Goal: Communication & Community: Ask a question

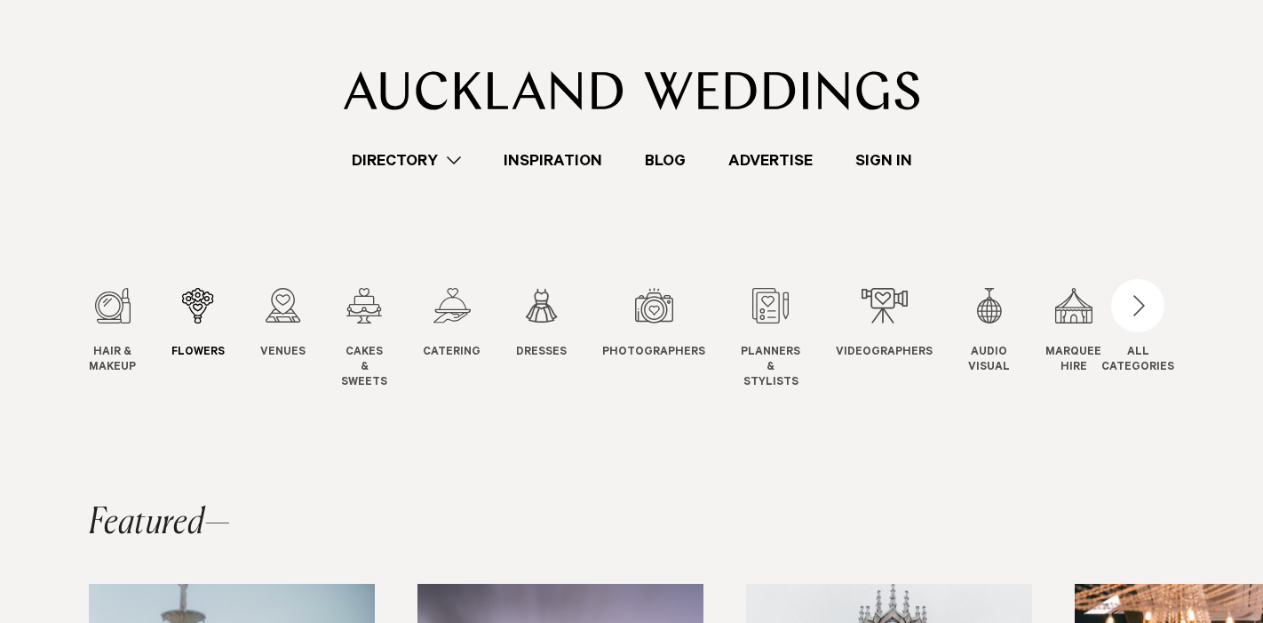
click at [193, 301] on div "2 / 12" at bounding box center [197, 306] width 53 height 36
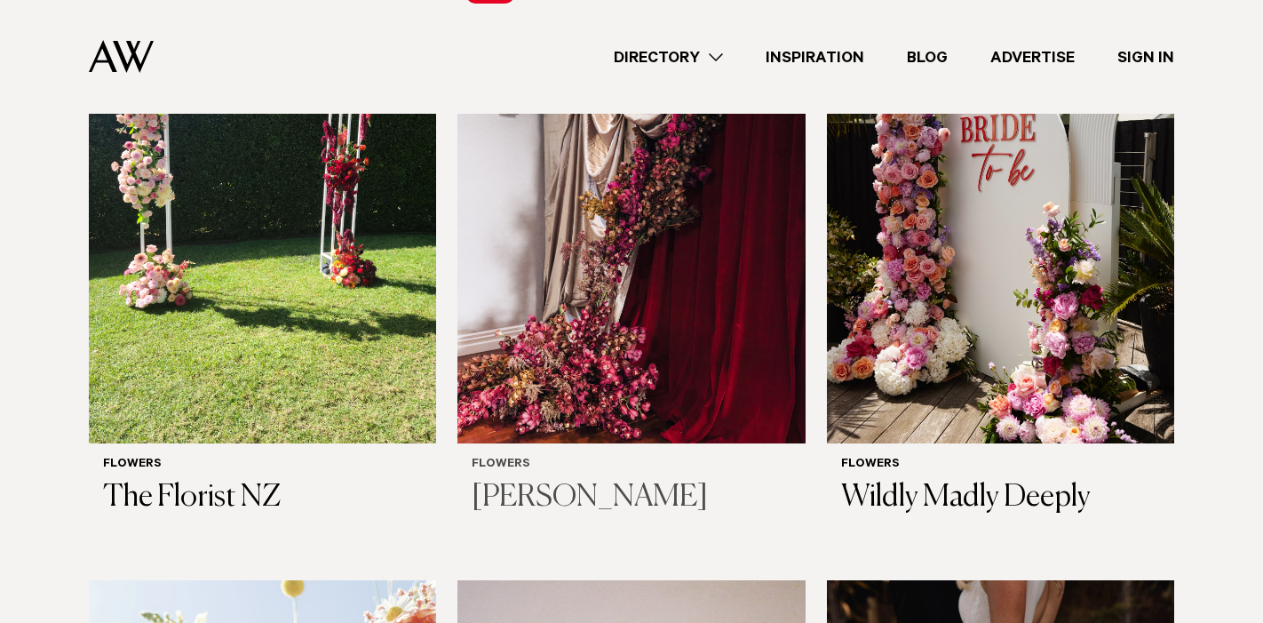
scroll to position [1318, 0]
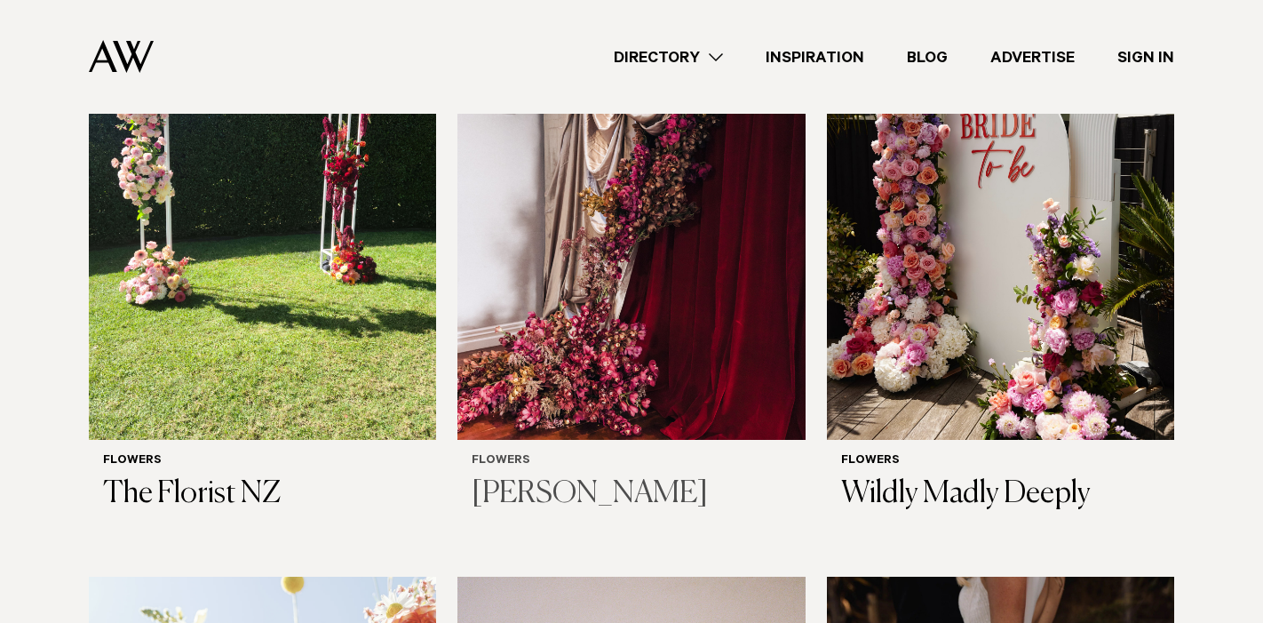
click at [643, 275] on img at bounding box center [630, 206] width 347 height 466
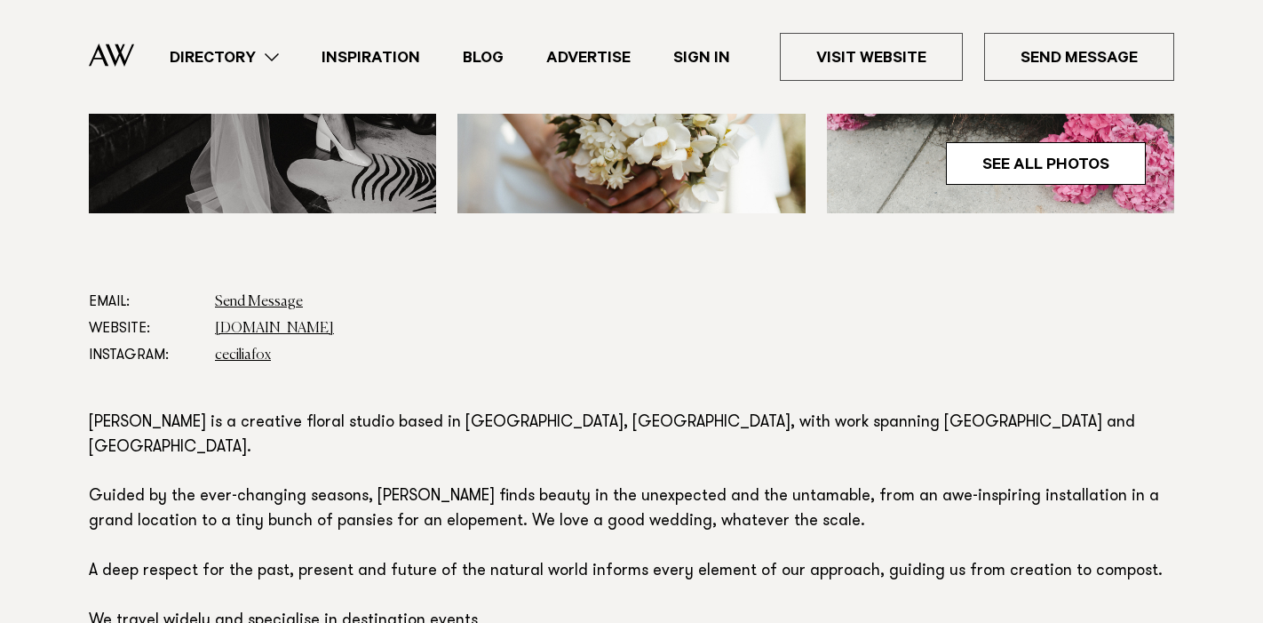
scroll to position [819, 0]
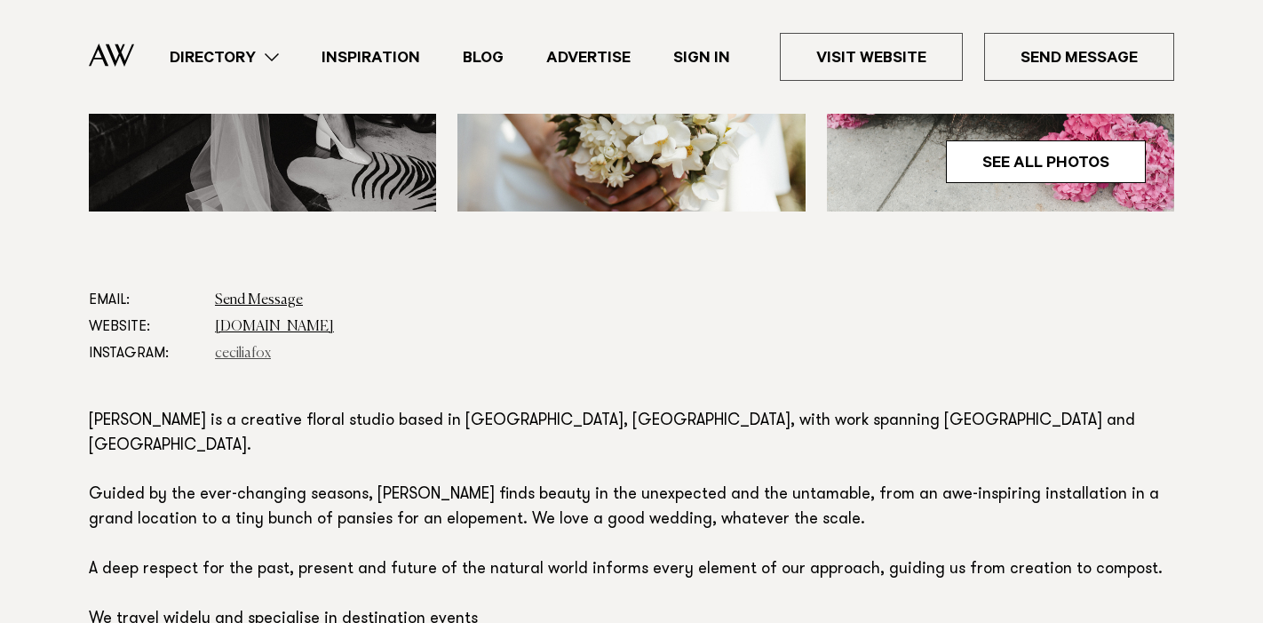
click at [242, 351] on link "ceciliafox" at bounding box center [243, 353] width 56 height 14
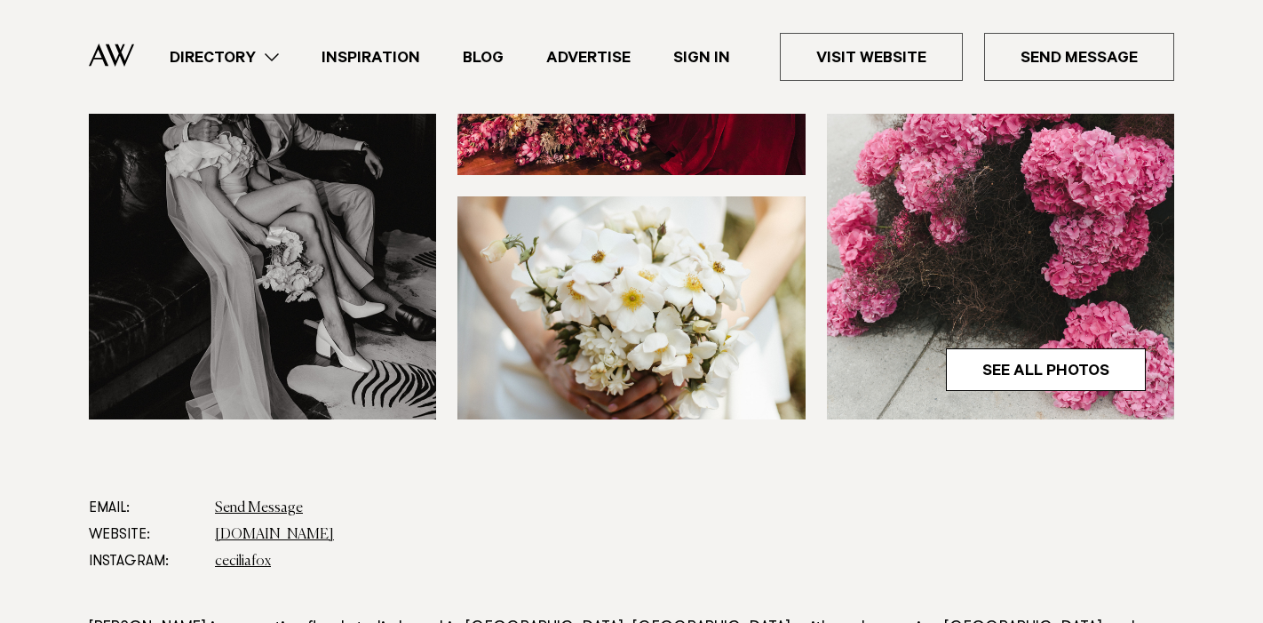
scroll to position [592, 0]
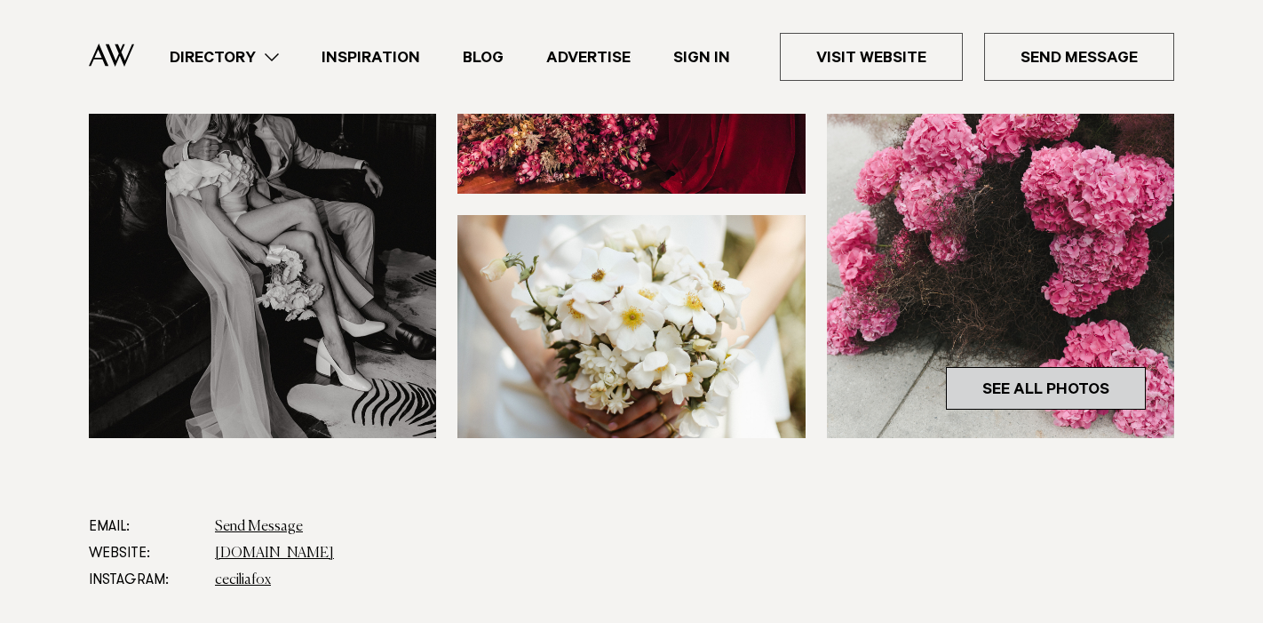
click at [1019, 384] on link "See All Photos" at bounding box center [1046, 388] width 200 height 43
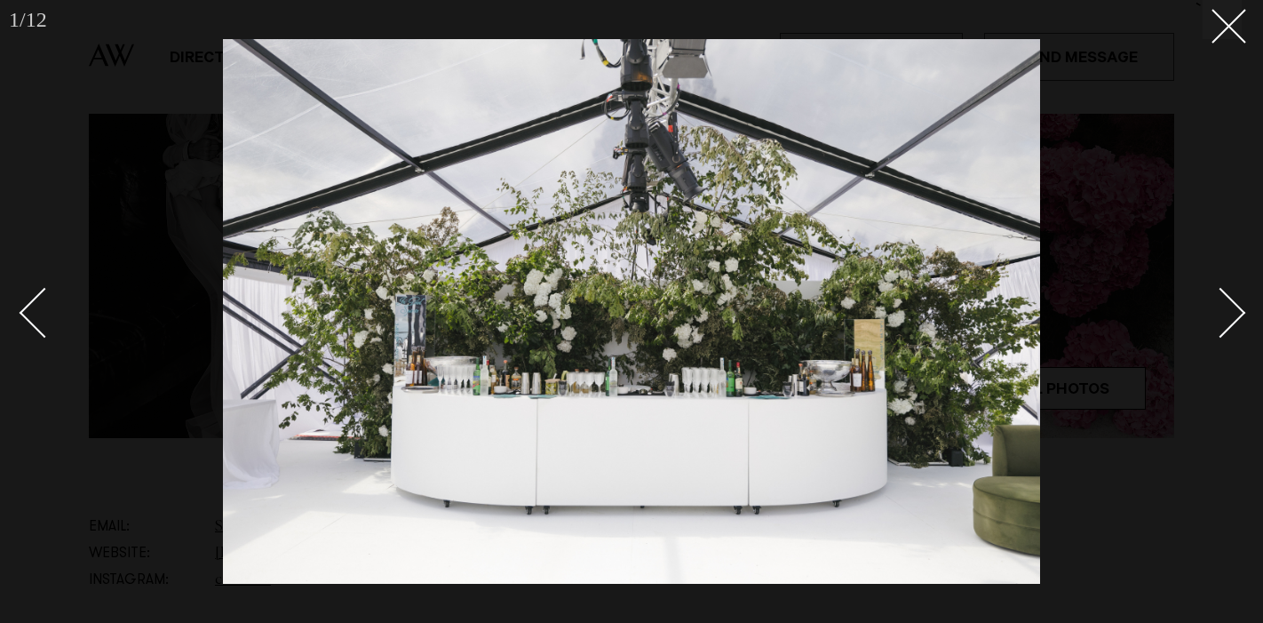
click at [1232, 309] on div "Next slide" at bounding box center [1220, 312] width 51 height 51
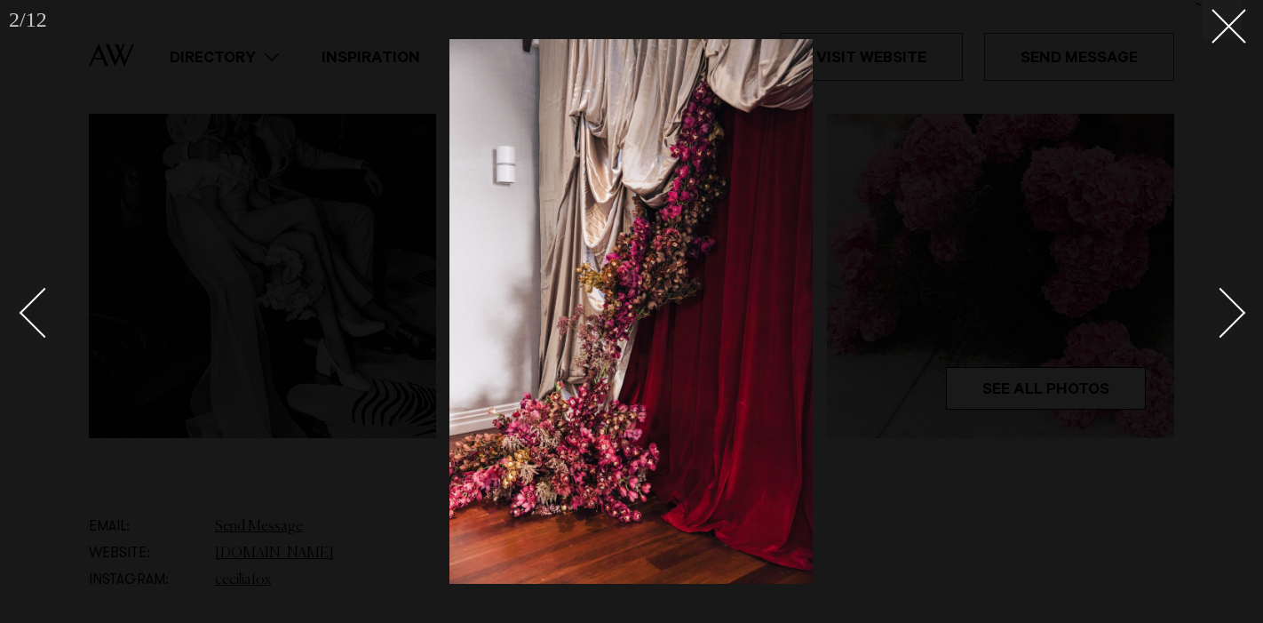
click at [1232, 309] on div "Next slide" at bounding box center [1220, 312] width 51 height 51
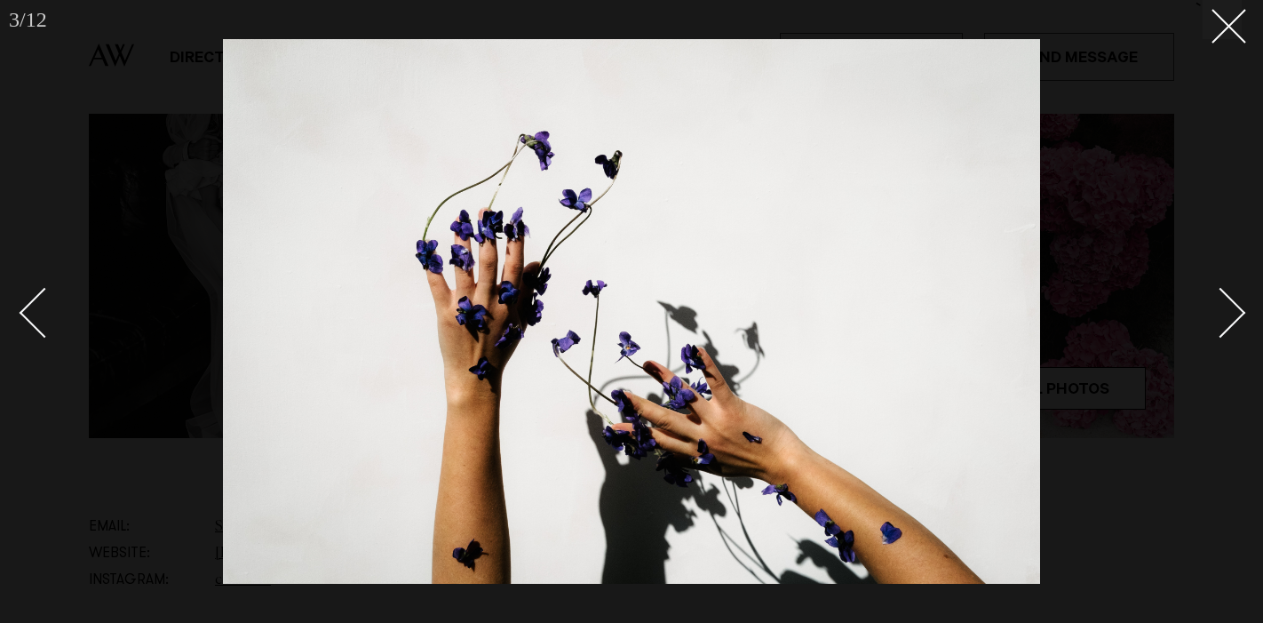
click at [1232, 309] on div "Next slide" at bounding box center [1220, 312] width 51 height 51
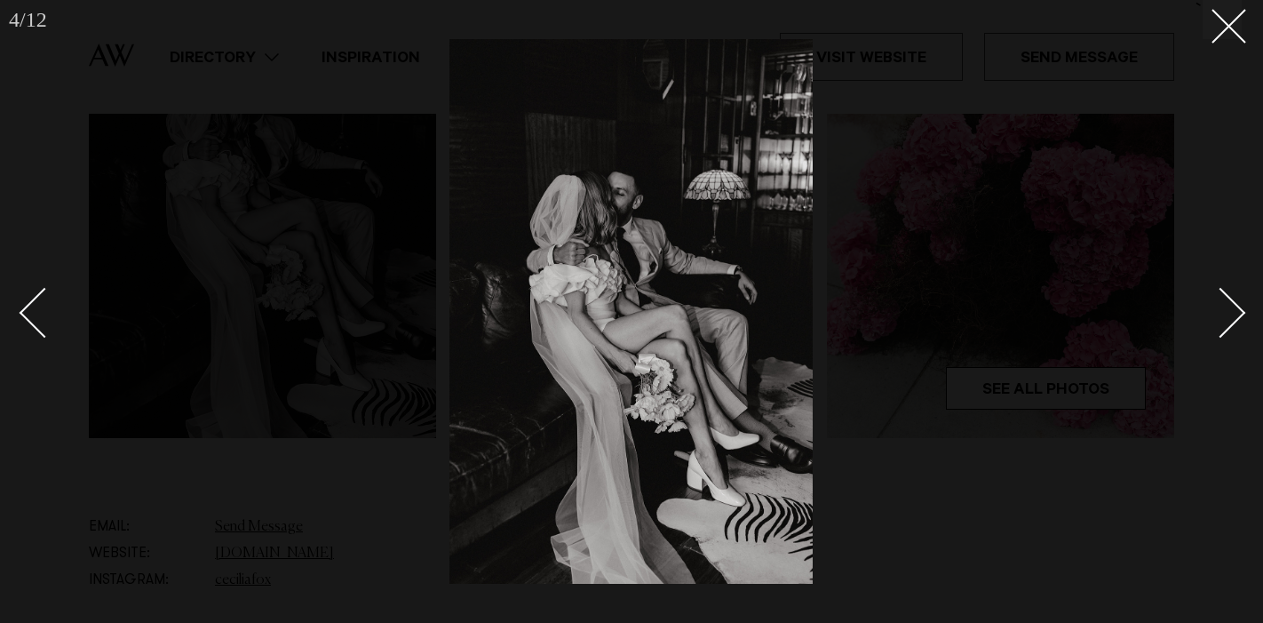
click at [1232, 309] on div "Next slide" at bounding box center [1220, 312] width 51 height 51
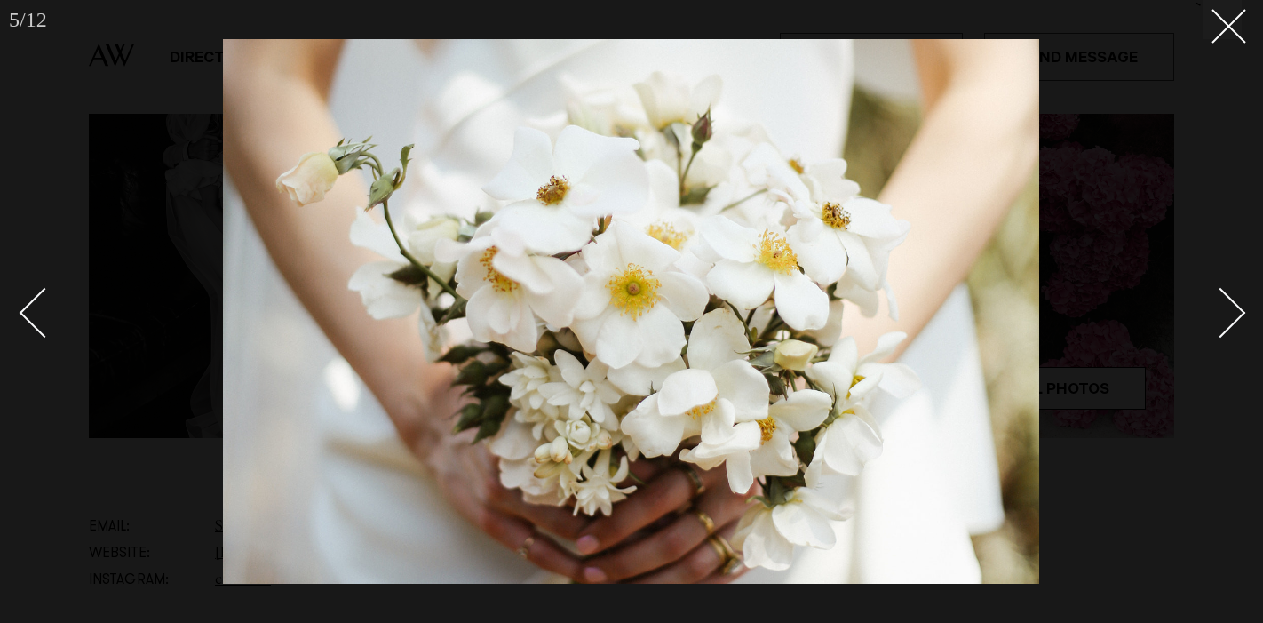
click at [1232, 309] on div "Next slide" at bounding box center [1220, 312] width 51 height 51
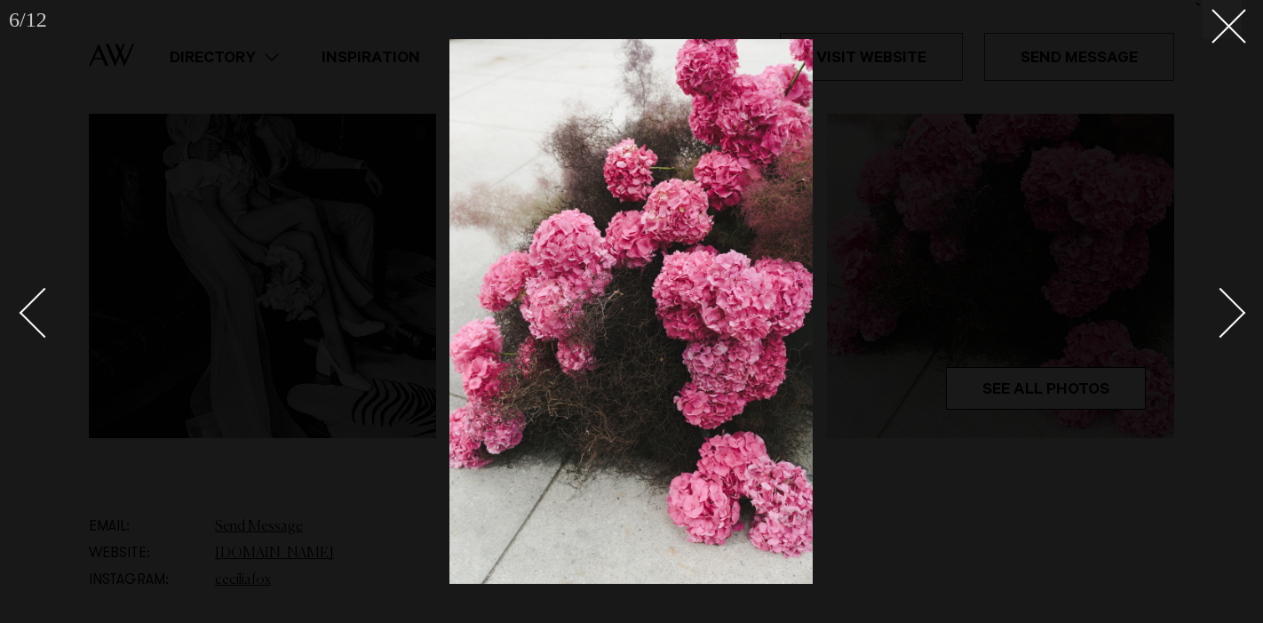
click at [1232, 309] on div "Next slide" at bounding box center [1220, 312] width 51 height 51
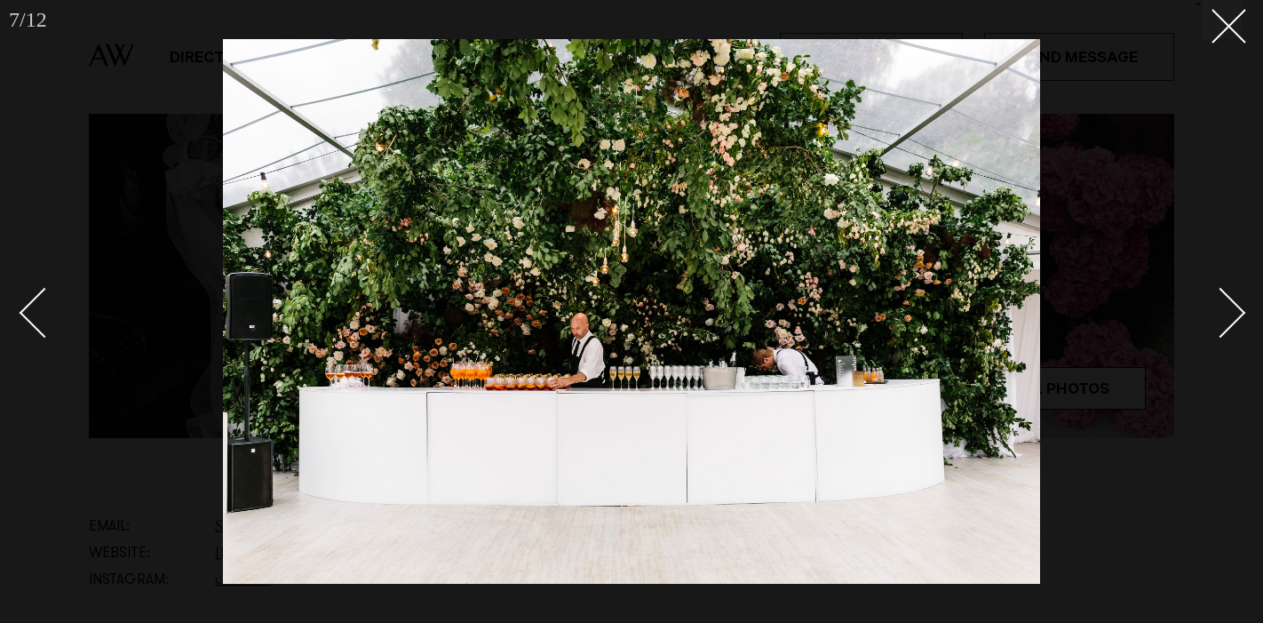
click at [1232, 309] on div "Next slide" at bounding box center [1220, 312] width 51 height 51
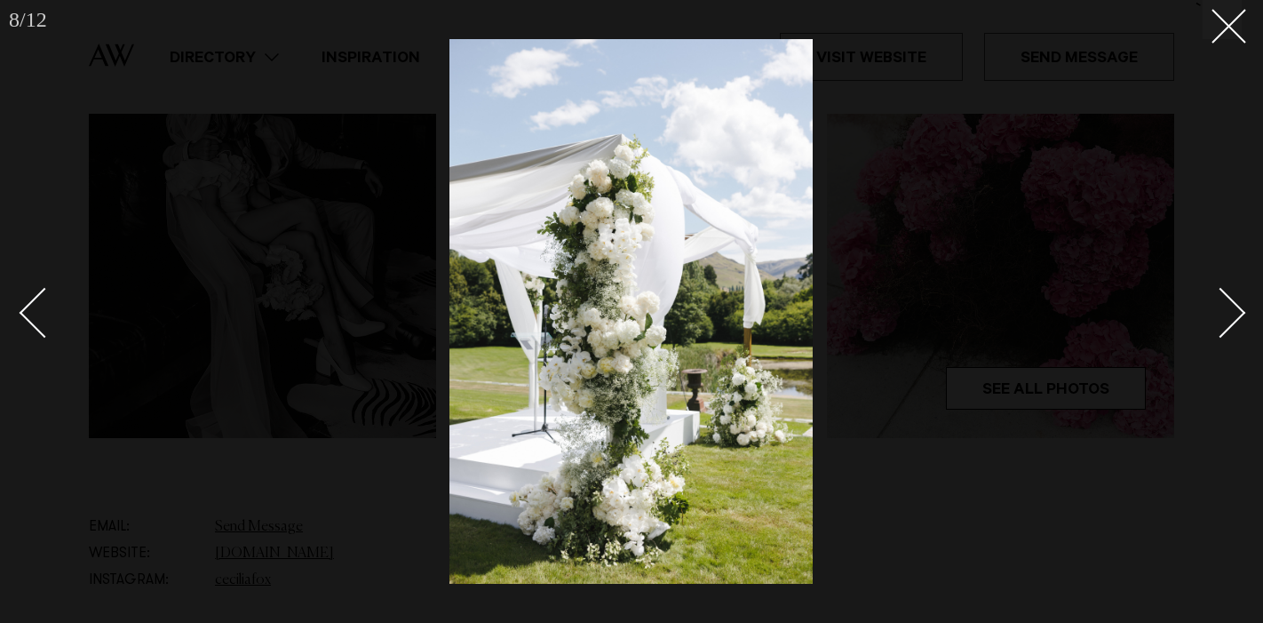
click at [1232, 309] on div "Next slide" at bounding box center [1220, 312] width 51 height 51
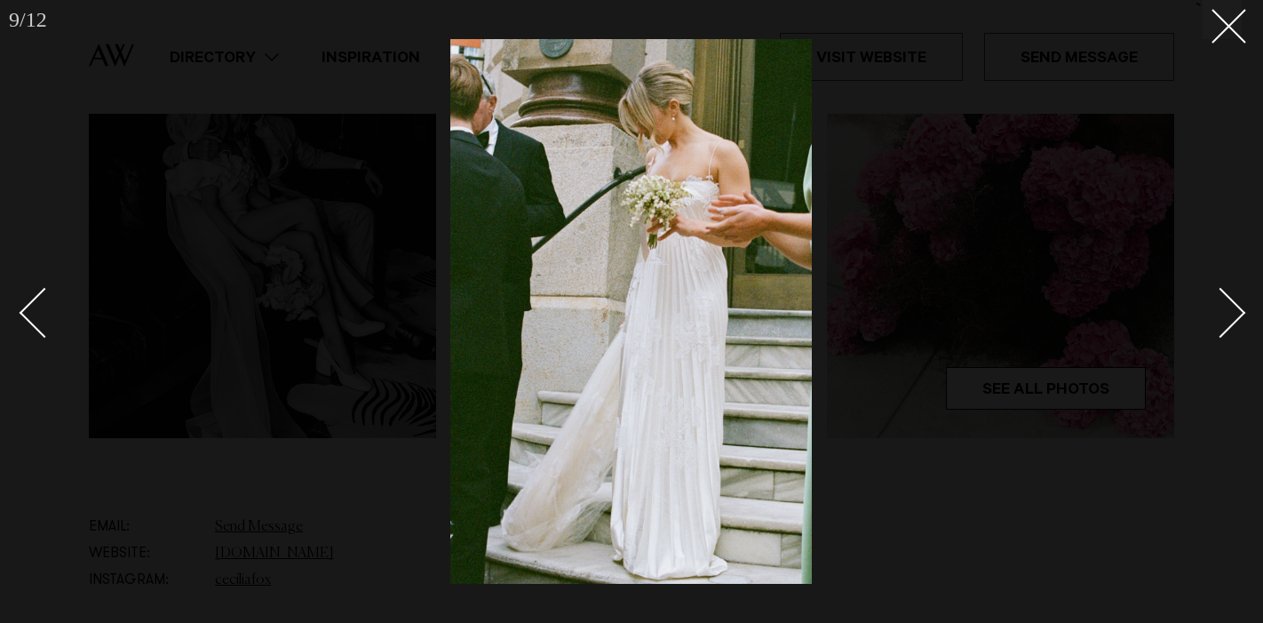
click at [1232, 309] on div "Next slide" at bounding box center [1220, 312] width 51 height 51
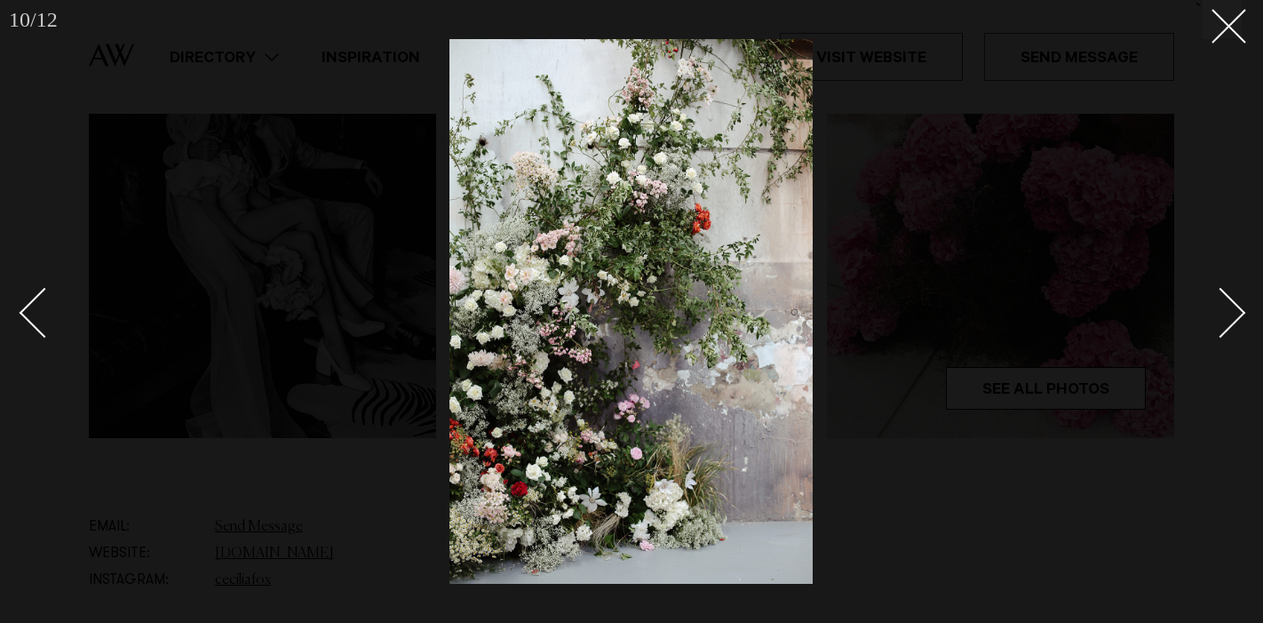
click at [1232, 309] on div "Next slide" at bounding box center [1220, 312] width 51 height 51
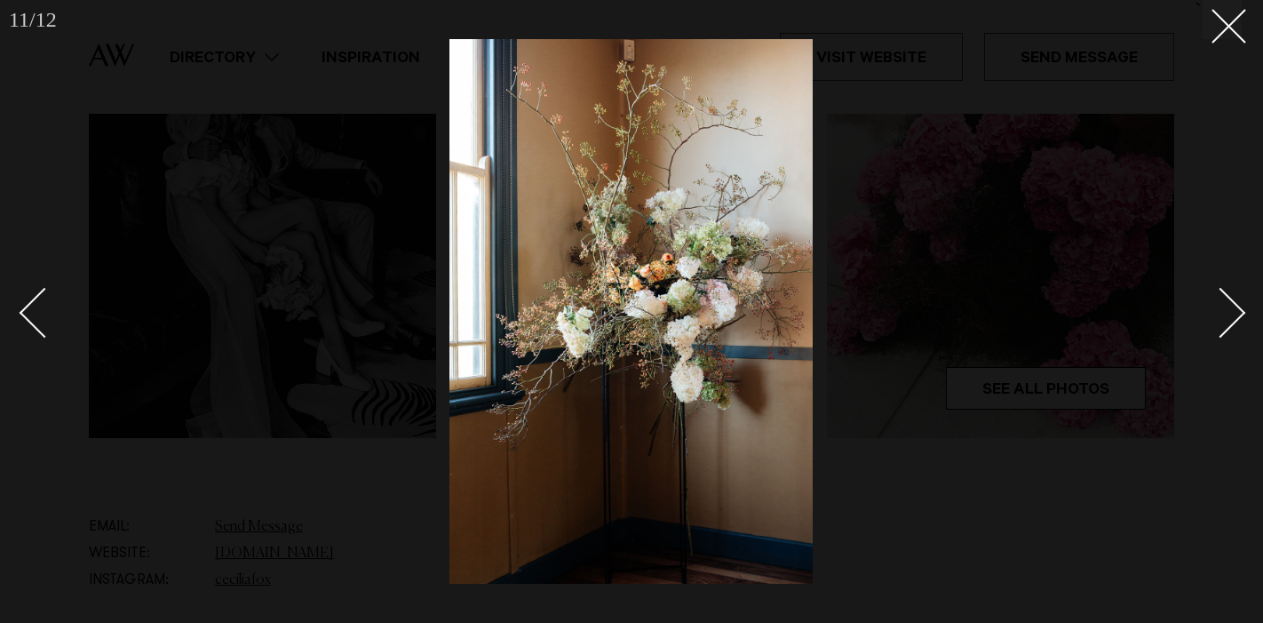
click at [1232, 309] on div "Next slide" at bounding box center [1220, 312] width 51 height 51
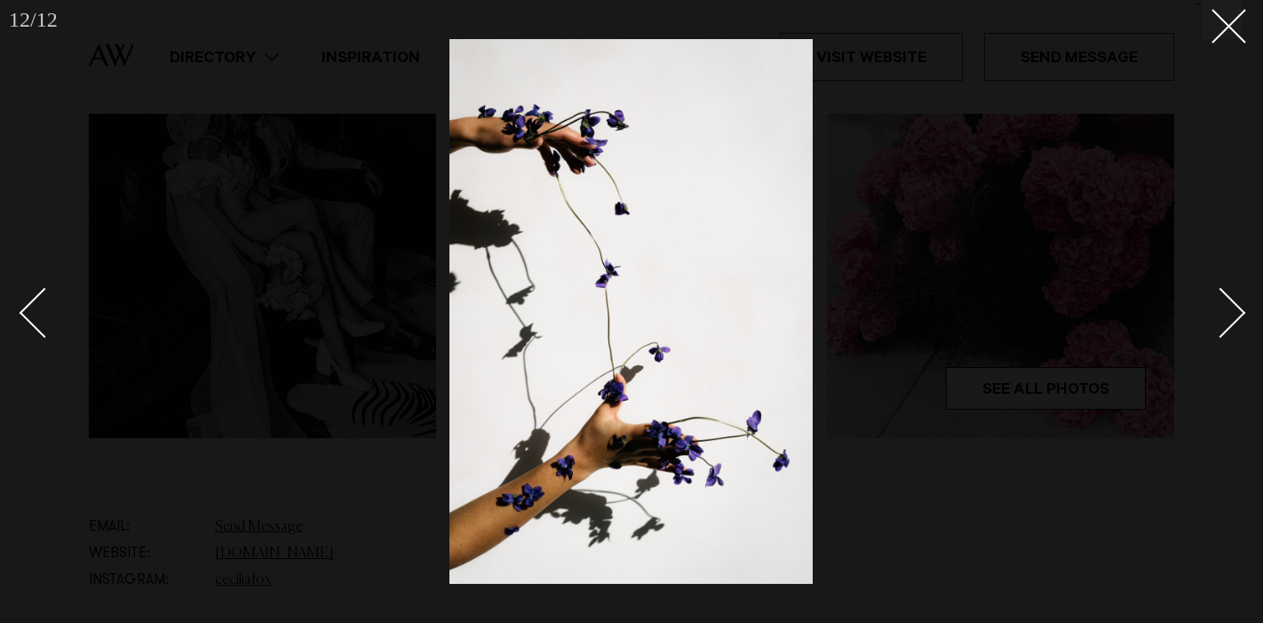
click at [1232, 309] on div "Next slide" at bounding box center [1220, 312] width 51 height 51
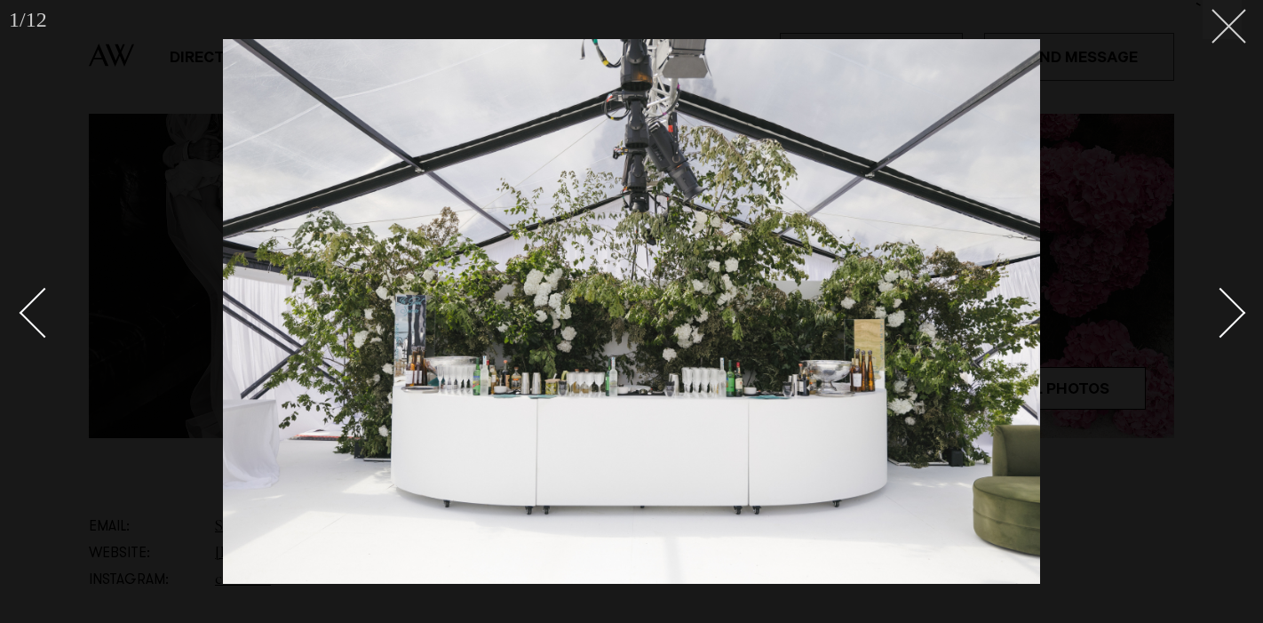
click at [1231, 20] on icon at bounding box center [1221, 19] width 21 height 21
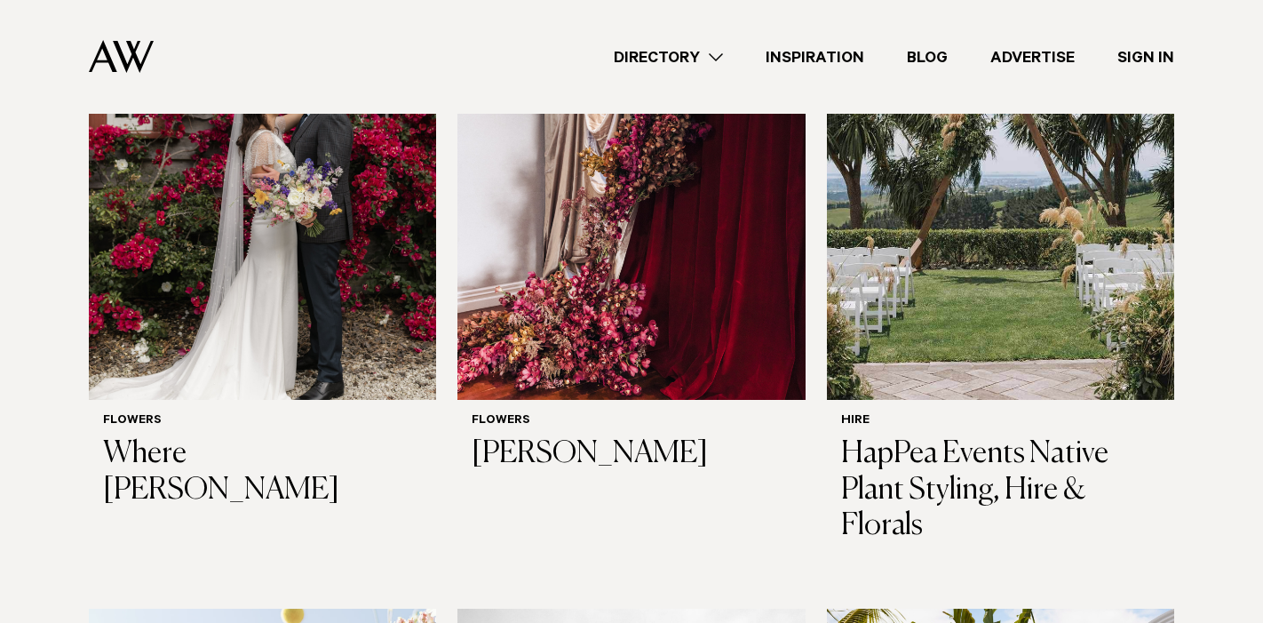
scroll to position [1423, 0]
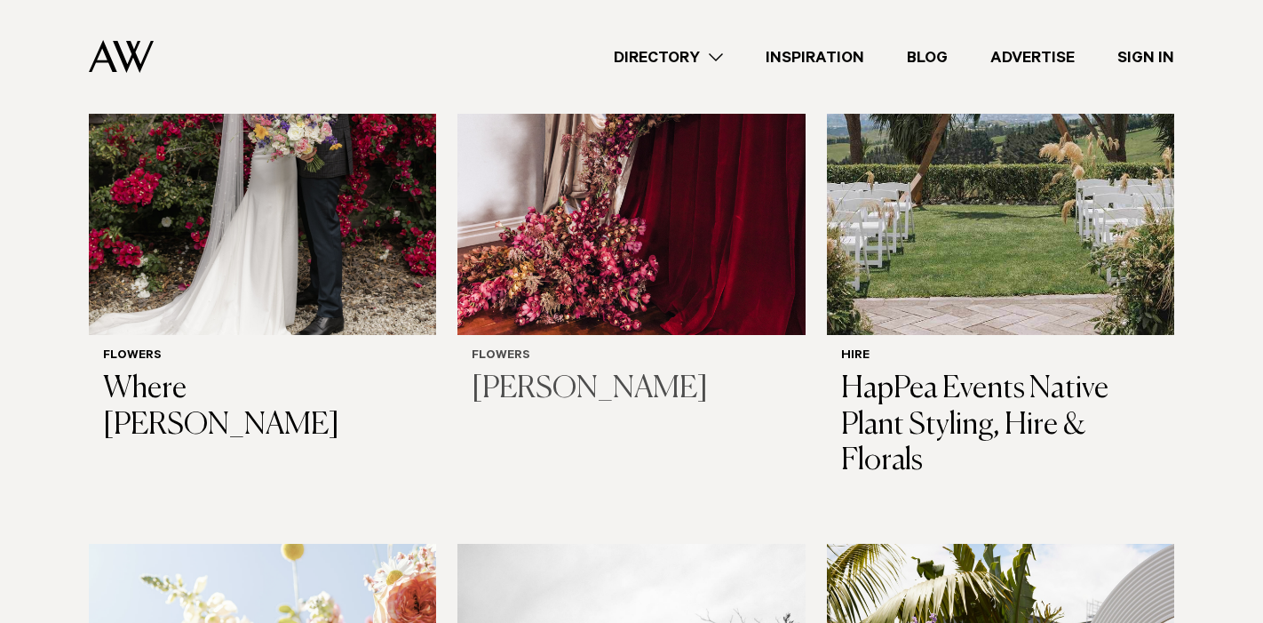
click at [621, 242] on img at bounding box center [630, 102] width 347 height 466
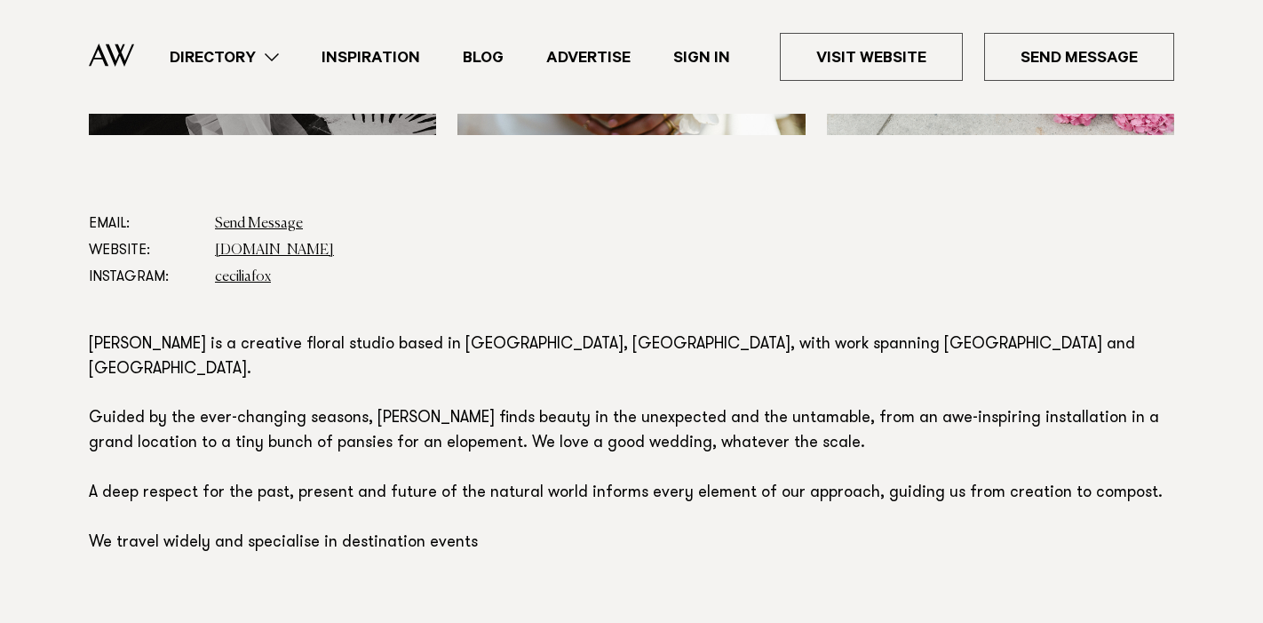
scroll to position [865, 0]
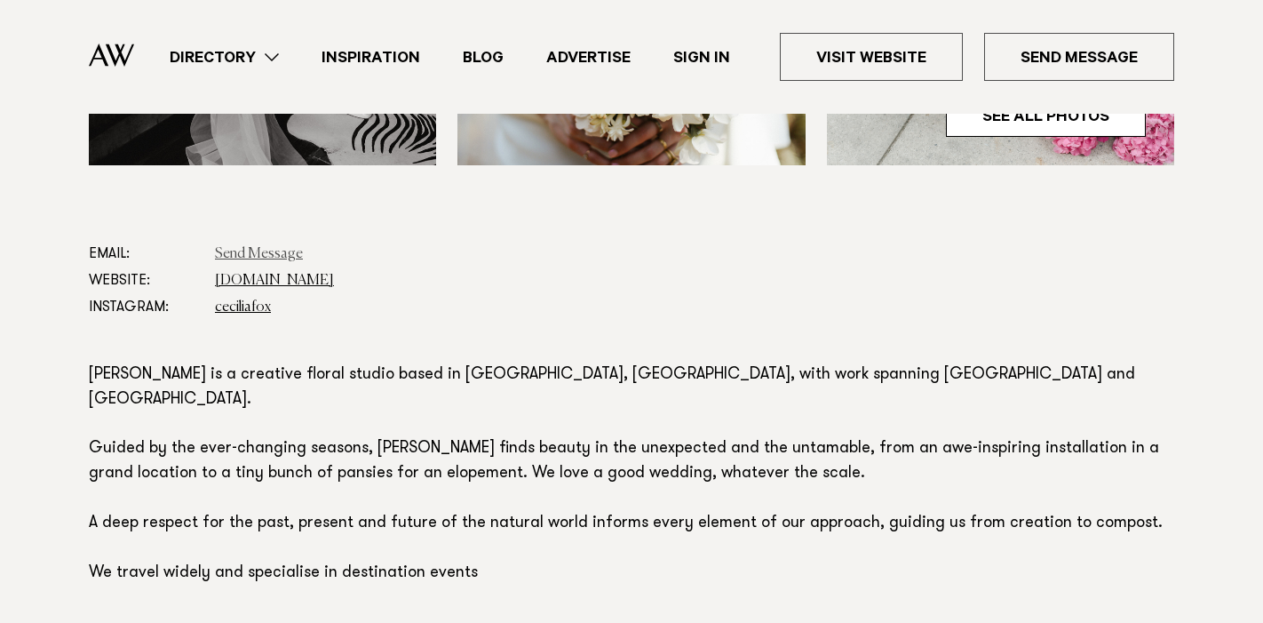
click at [258, 254] on link "Send Message" at bounding box center [259, 254] width 88 height 14
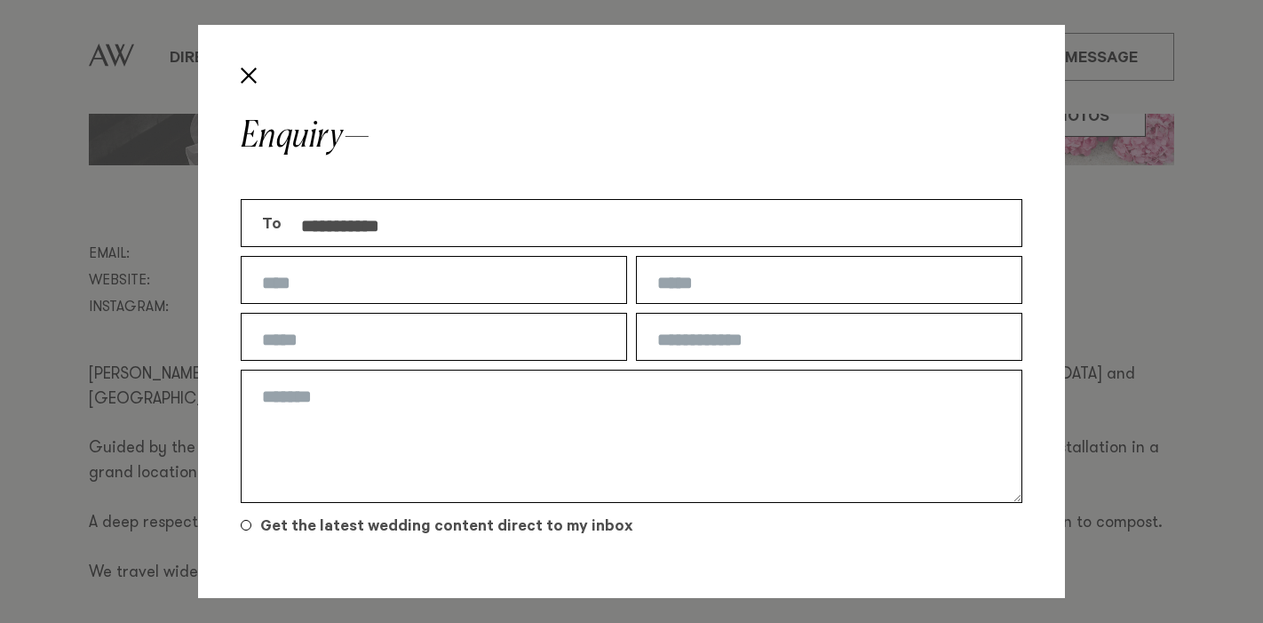
click at [328, 278] on input "text" at bounding box center [434, 280] width 386 height 48
type input "**********"
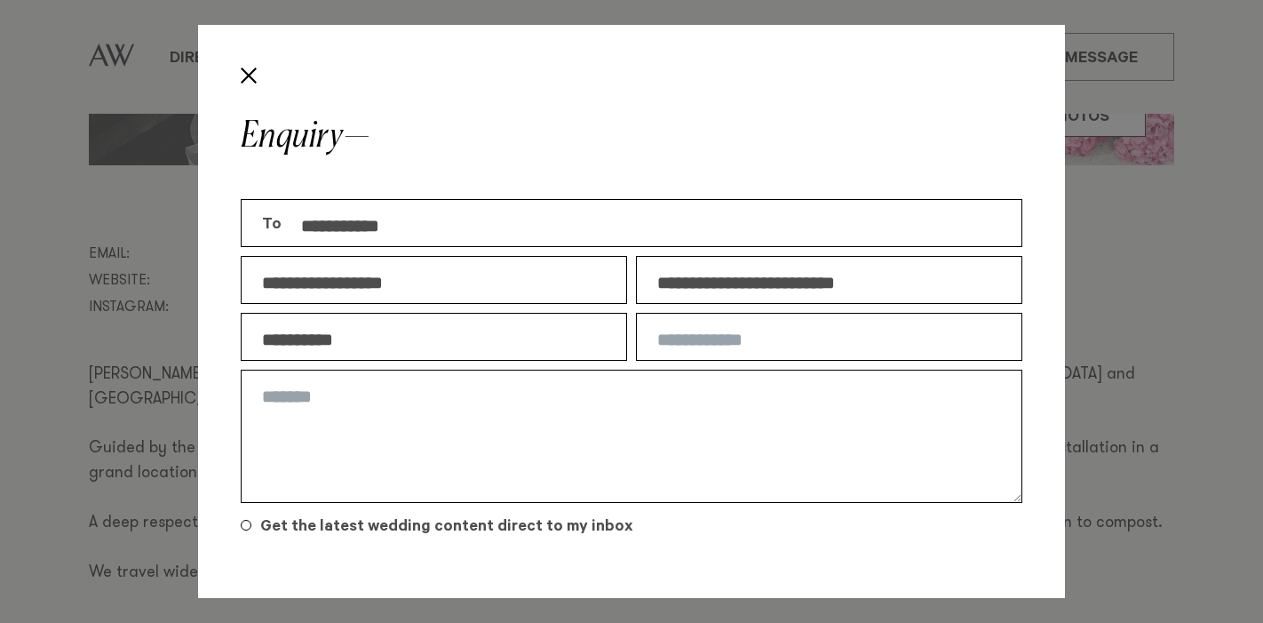
click at [687, 339] on input "text" at bounding box center [829, 337] width 386 height 48
type input "********"
click at [436, 416] on textarea at bounding box center [632, 435] width 782 height 133
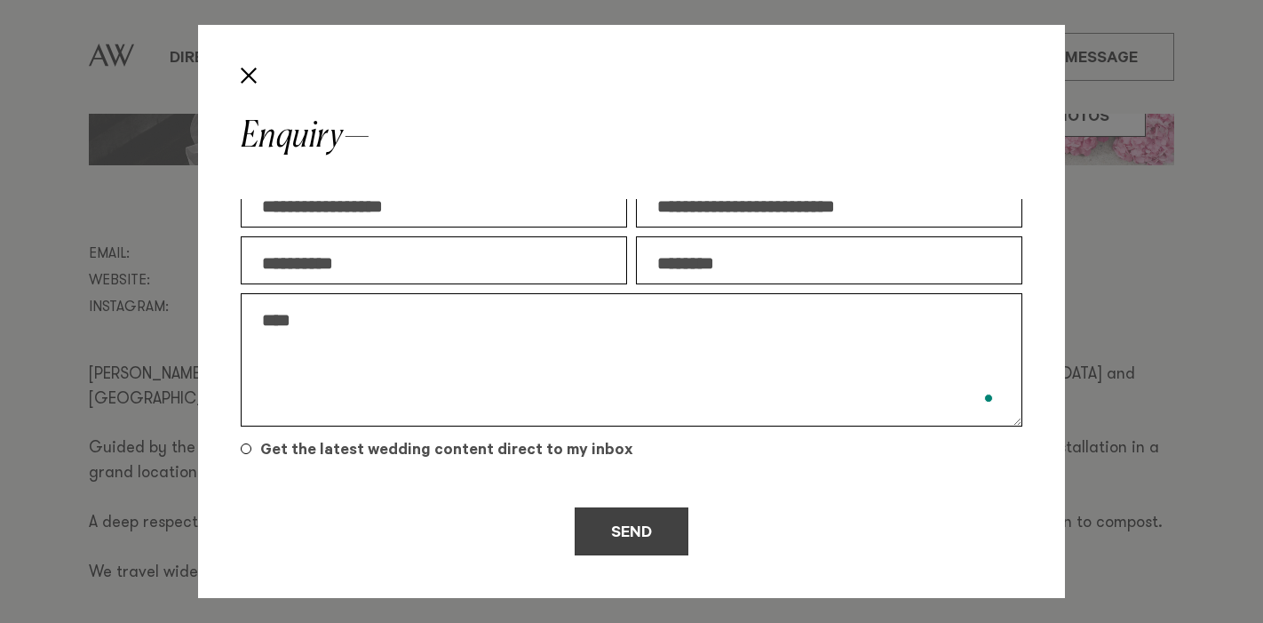
type textarea "****"
click at [636, 524] on button "Send" at bounding box center [632, 531] width 114 height 48
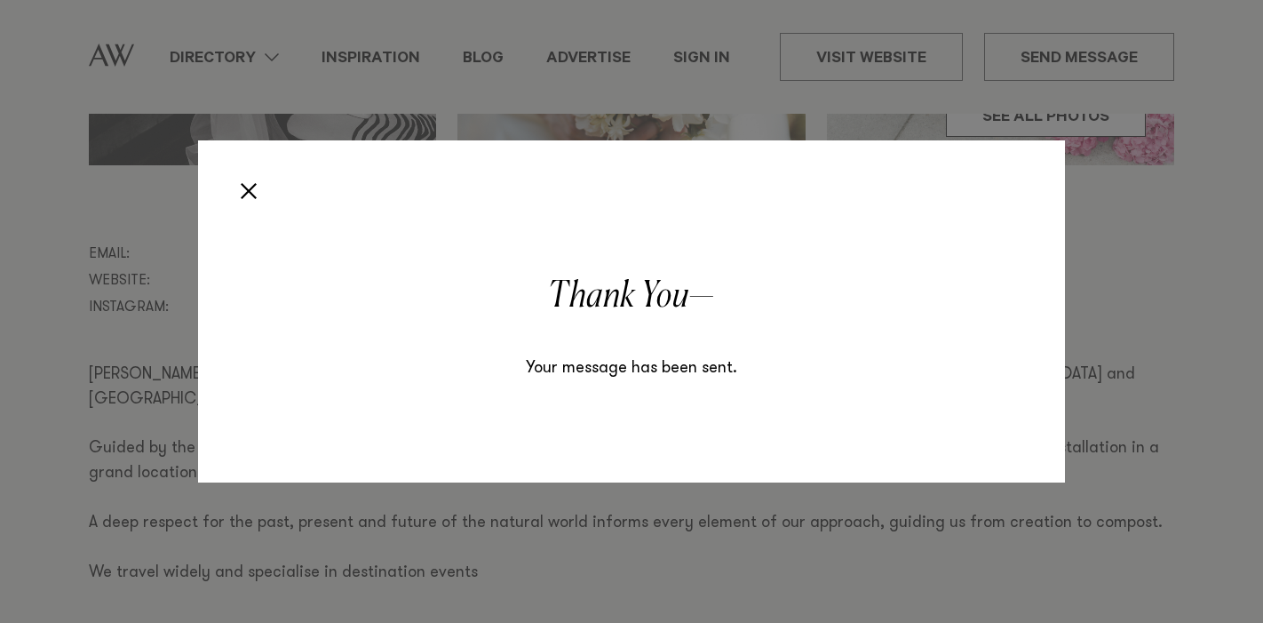
scroll to position [0, 0]
click at [116, 195] on div "Enquiry Thank You Your message has been sent." at bounding box center [631, 311] width 1263 height 623
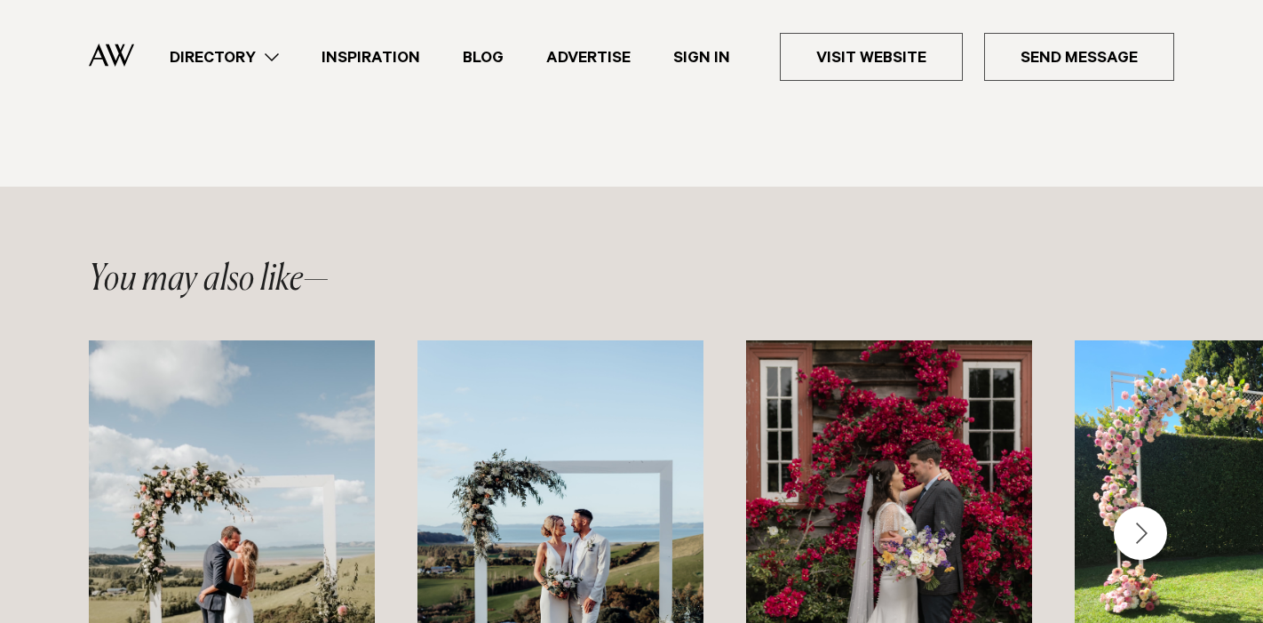
scroll to position [1606, 0]
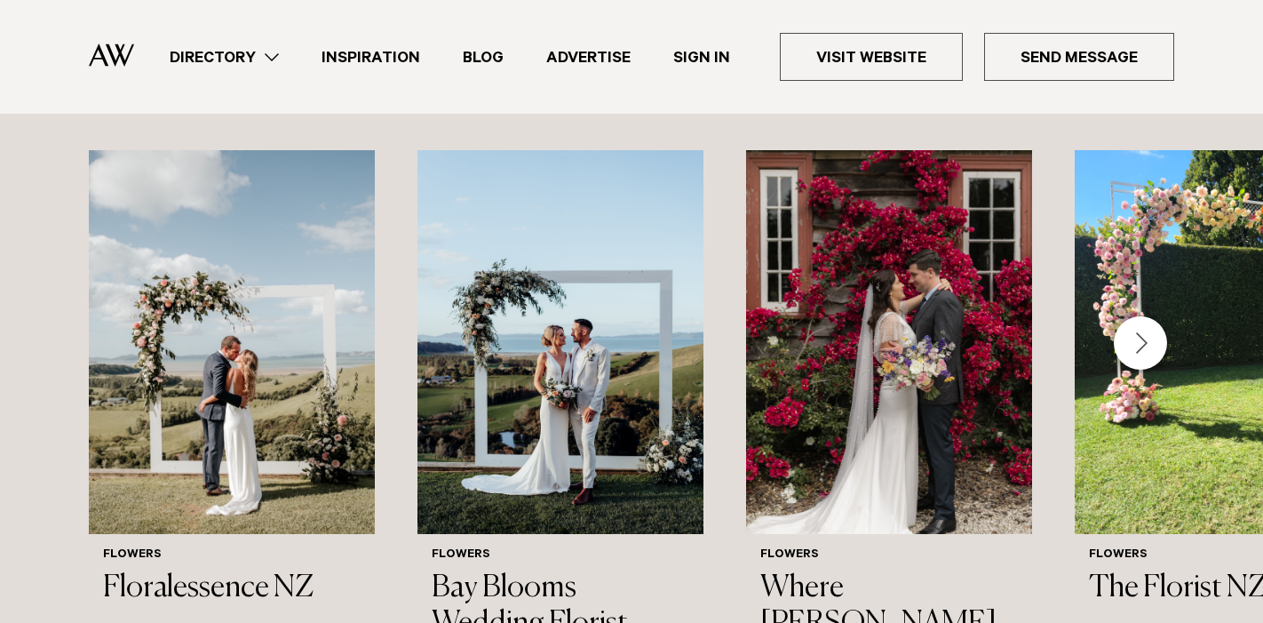
click at [1147, 320] on div "Next slide" at bounding box center [1140, 342] width 53 height 53
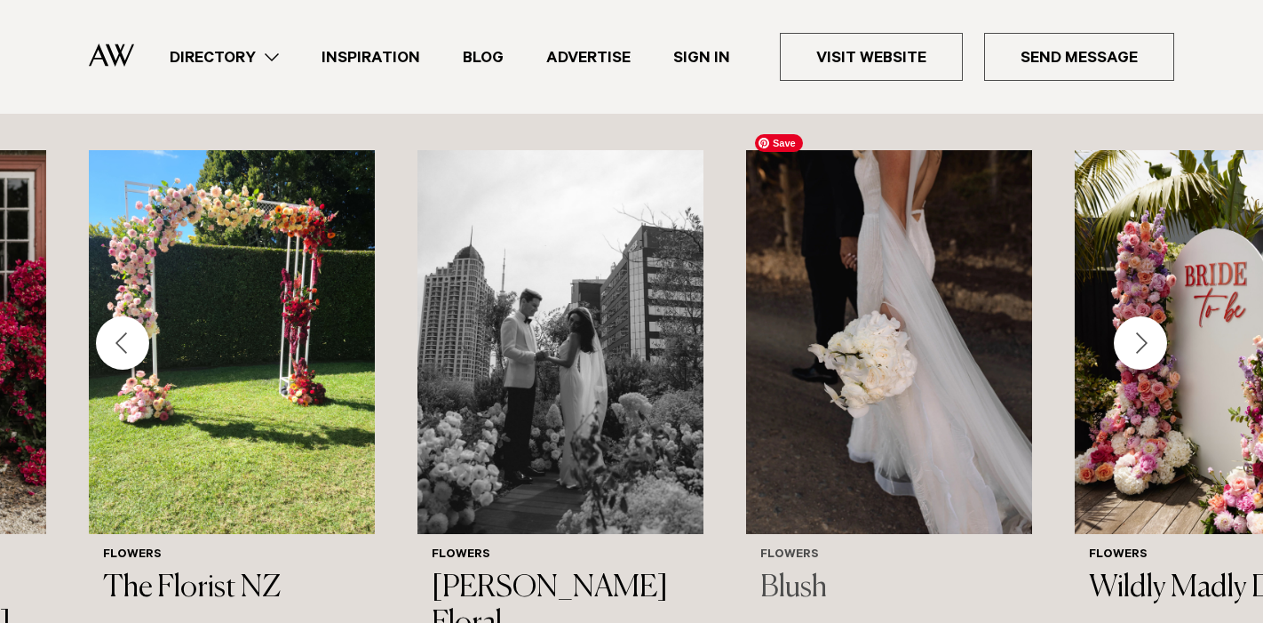
click at [911, 280] on img "6 / 9" at bounding box center [889, 342] width 286 height 384
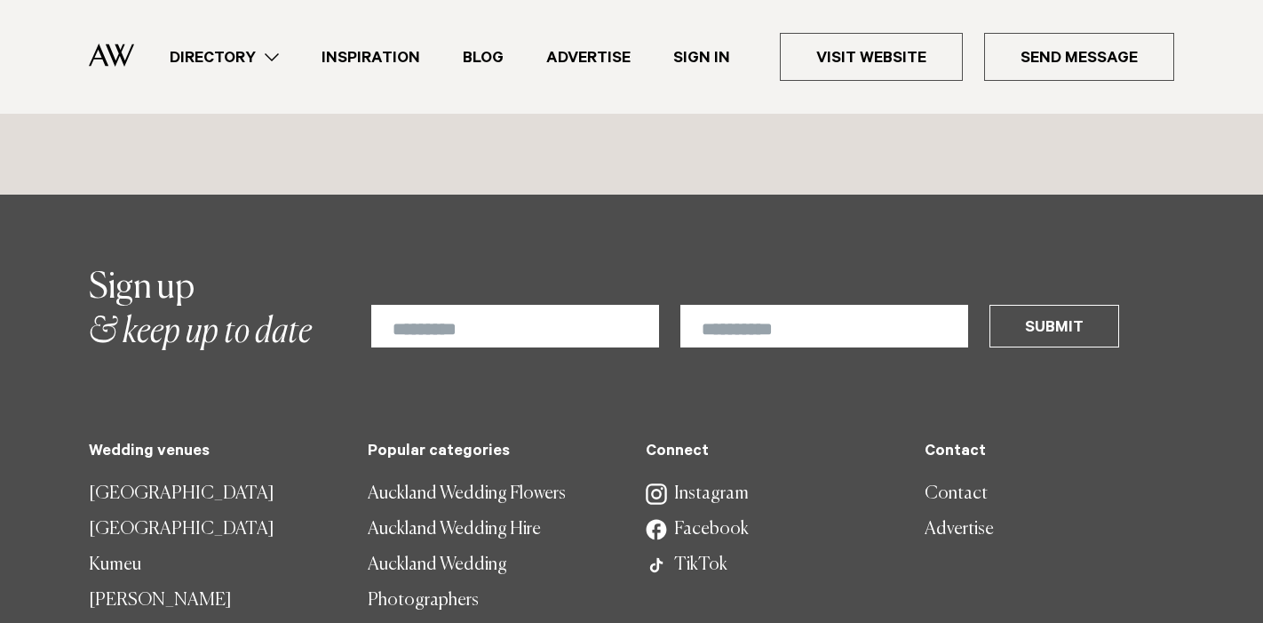
scroll to position [2210, 0]
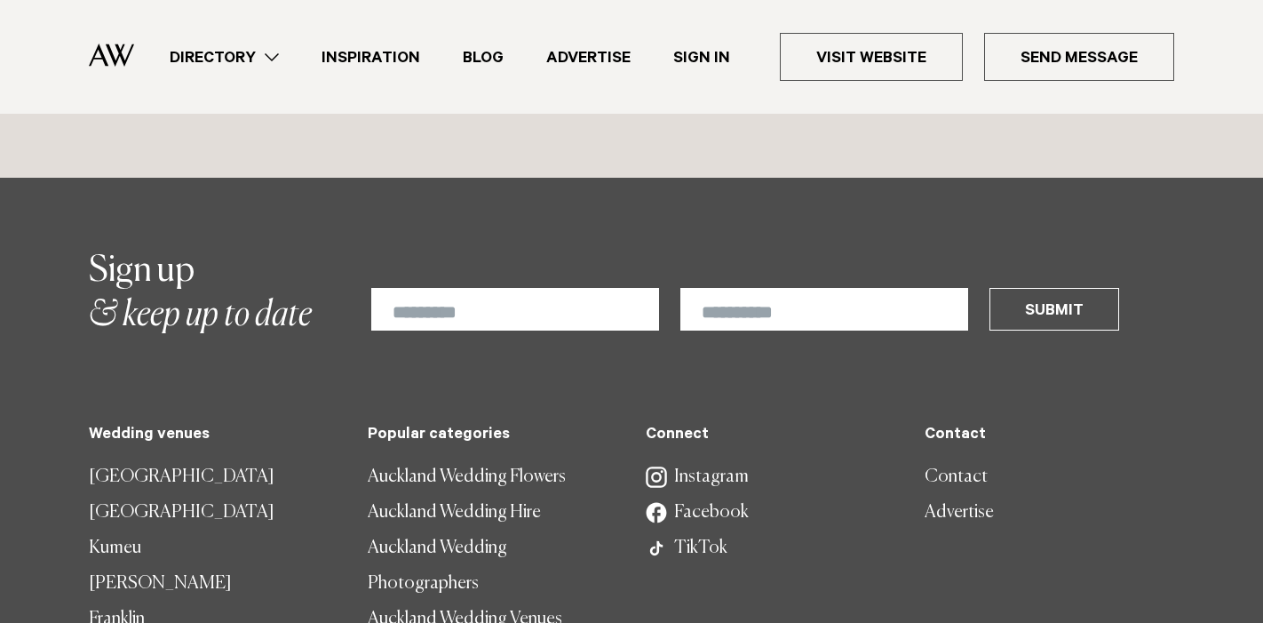
click at [200, 60] on link "Directory" at bounding box center [224, 57] width 152 height 24
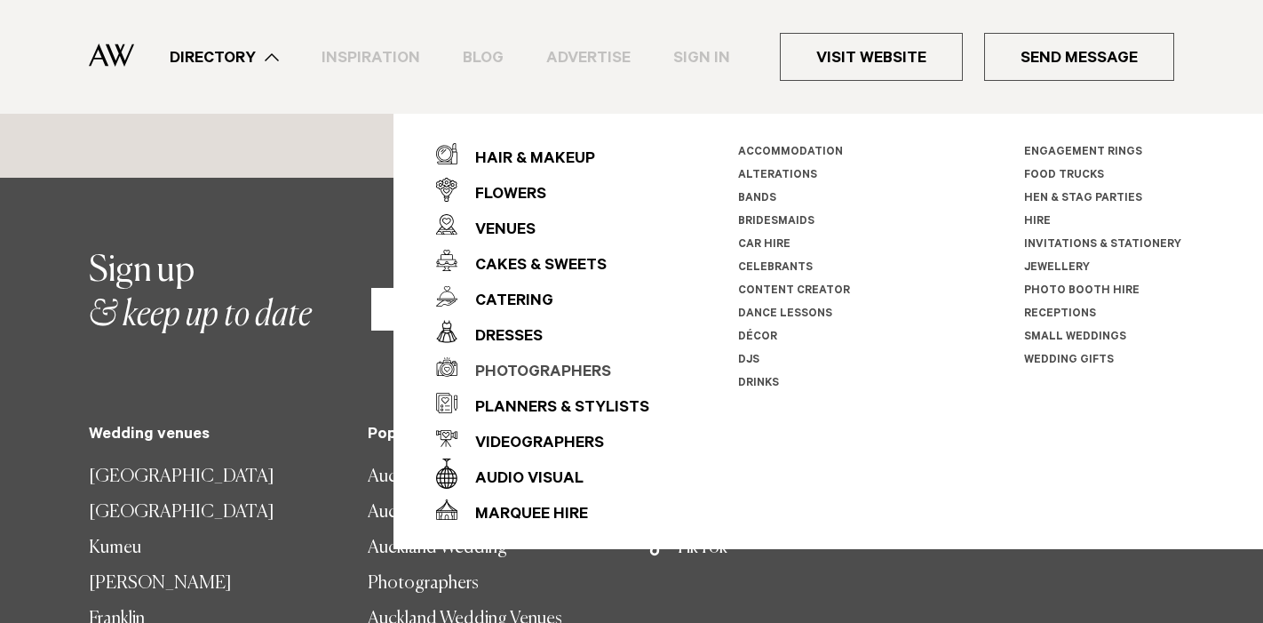
click at [528, 365] on div "Photographers" at bounding box center [534, 373] width 154 height 36
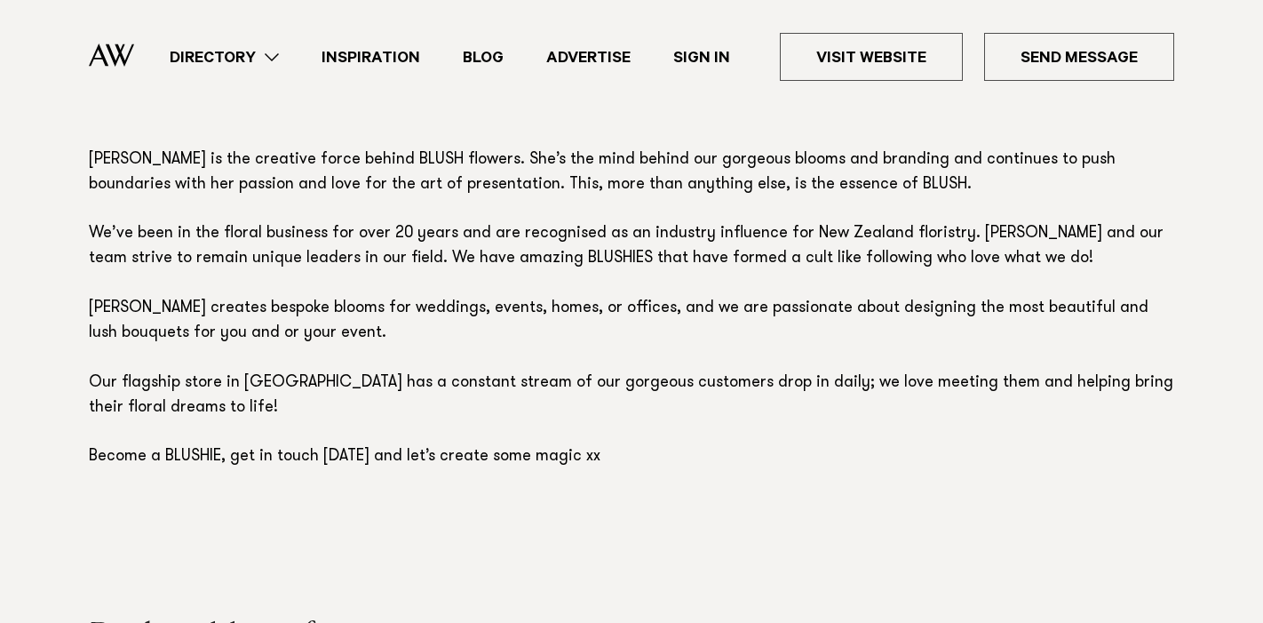
scroll to position [1161, 0]
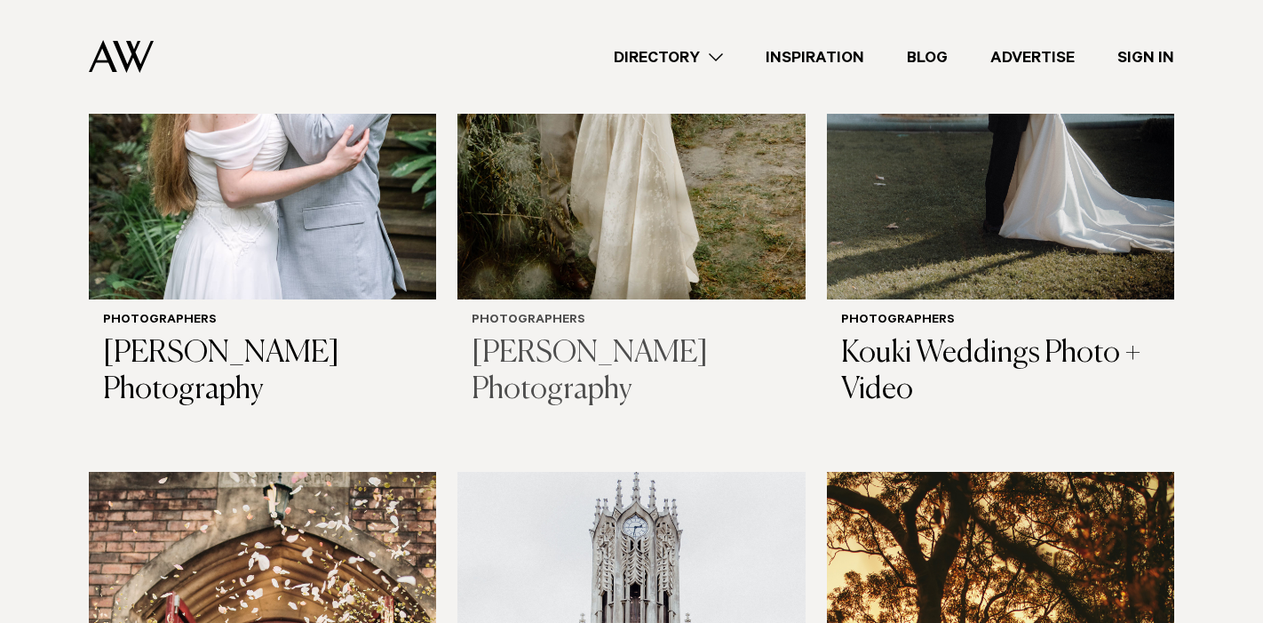
scroll to position [1523, 0]
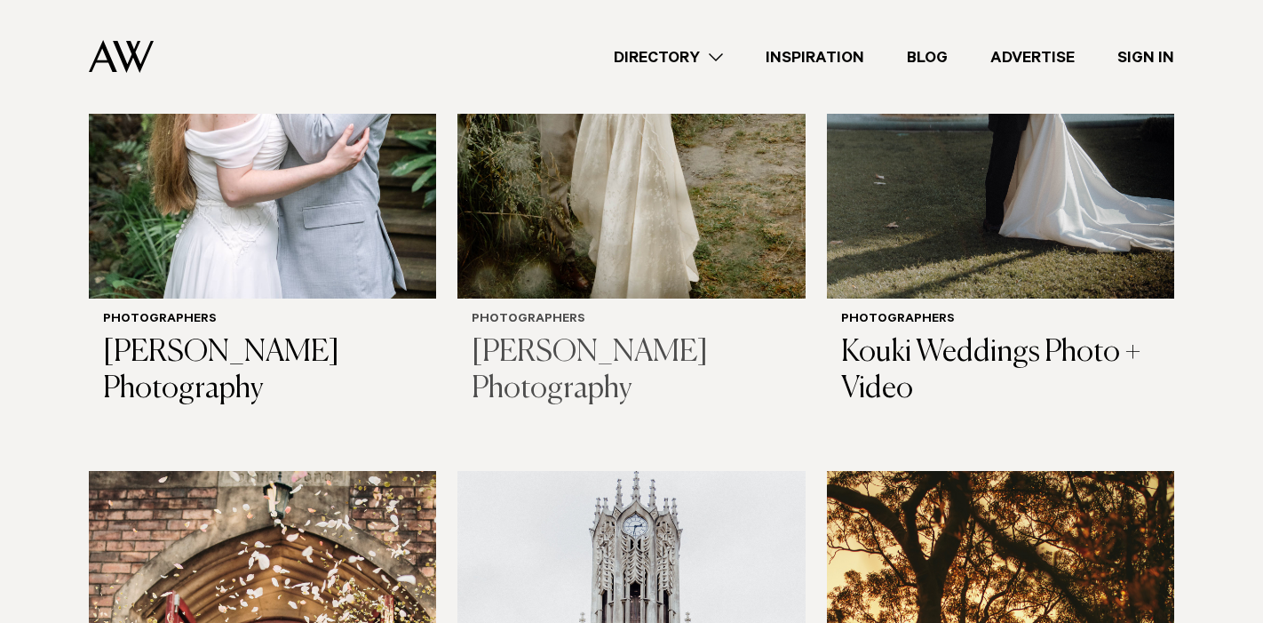
click at [554, 348] on h3 "[PERSON_NAME] Photography" at bounding box center [631, 371] width 319 height 73
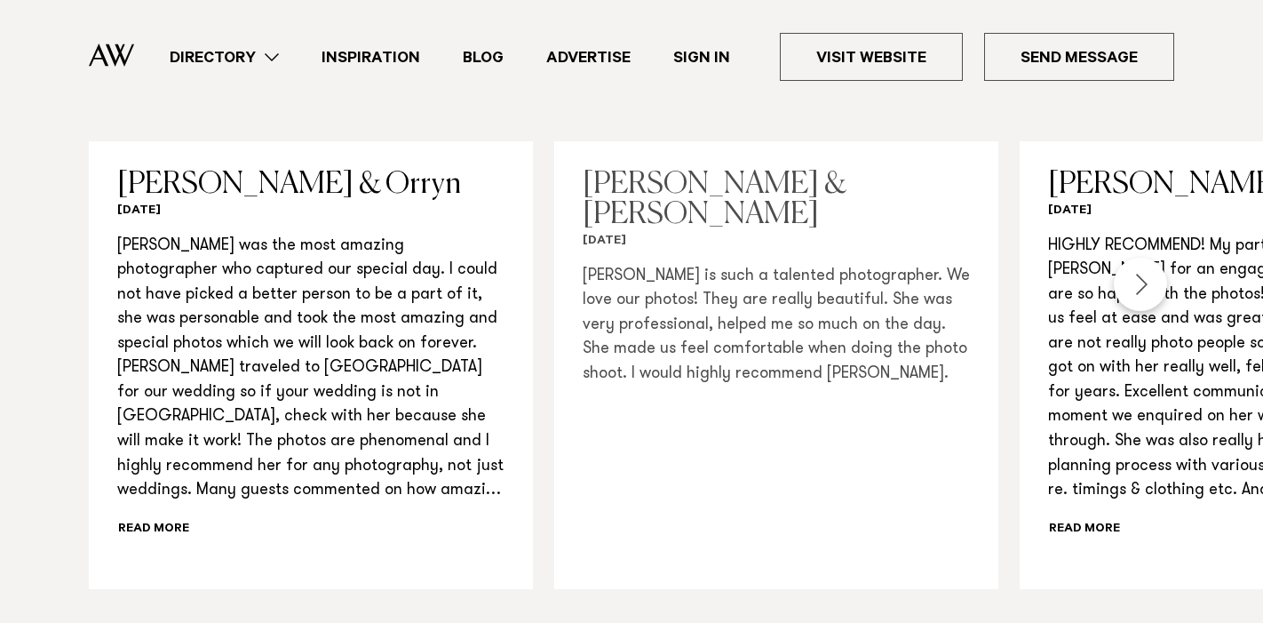
scroll to position [1941, 0]
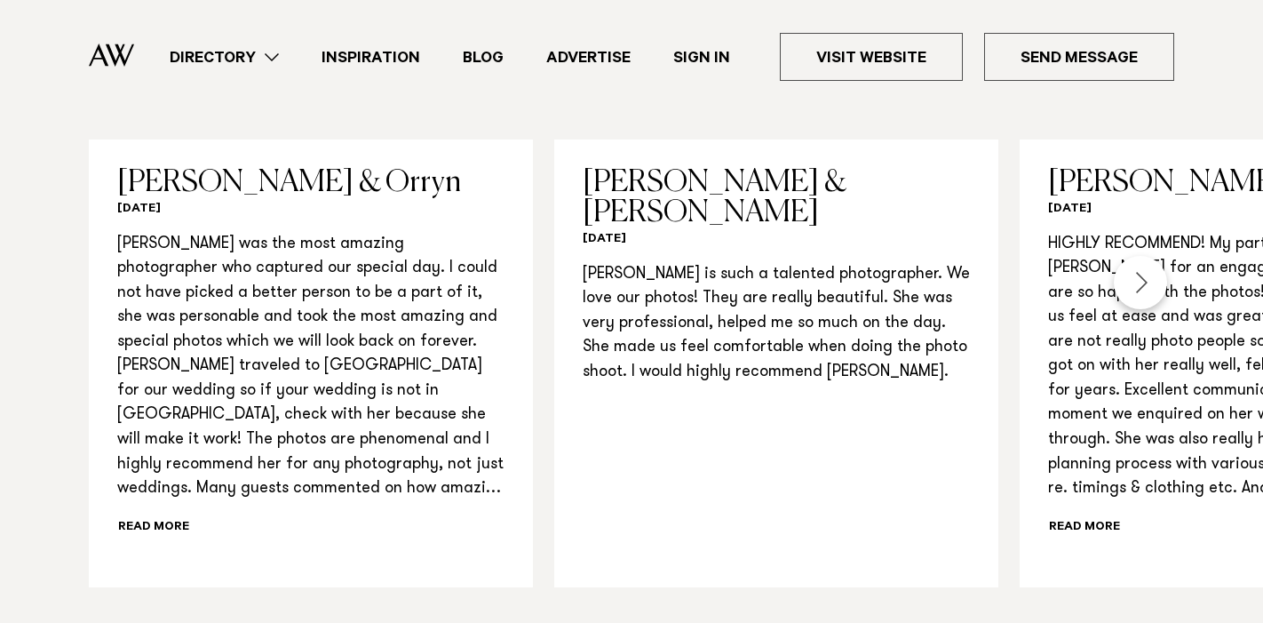
click at [1133, 276] on div "Next slide" at bounding box center [1140, 282] width 53 height 53
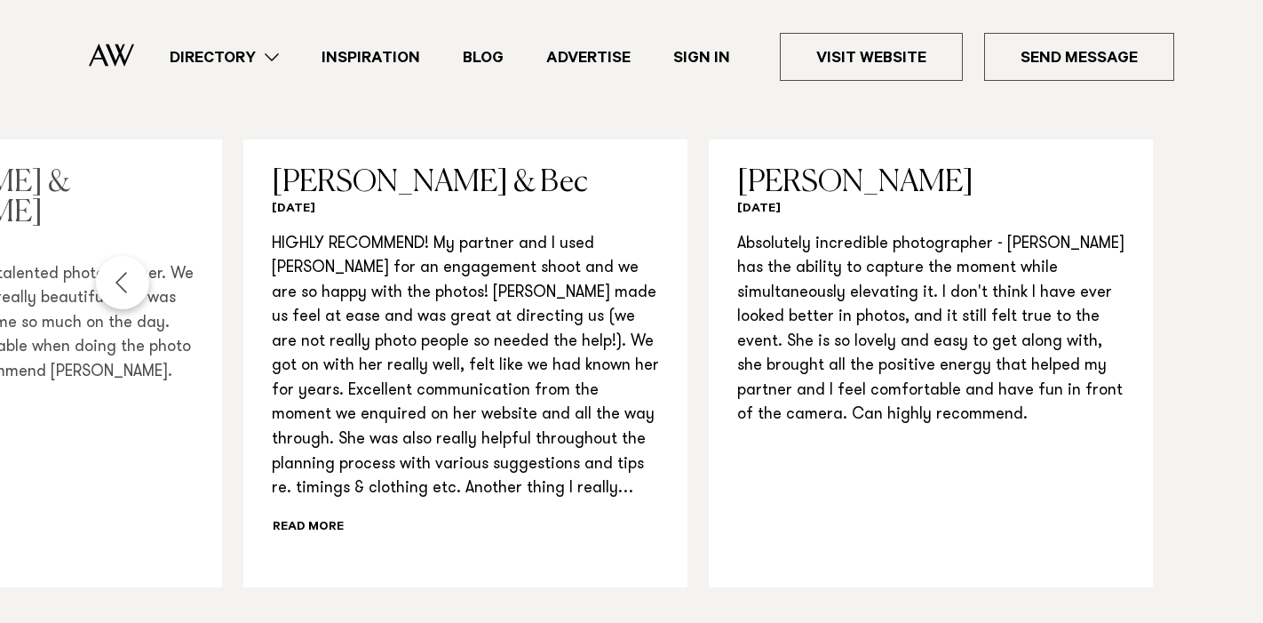
click at [136, 278] on div "Previous slide" at bounding box center [122, 282] width 53 height 53
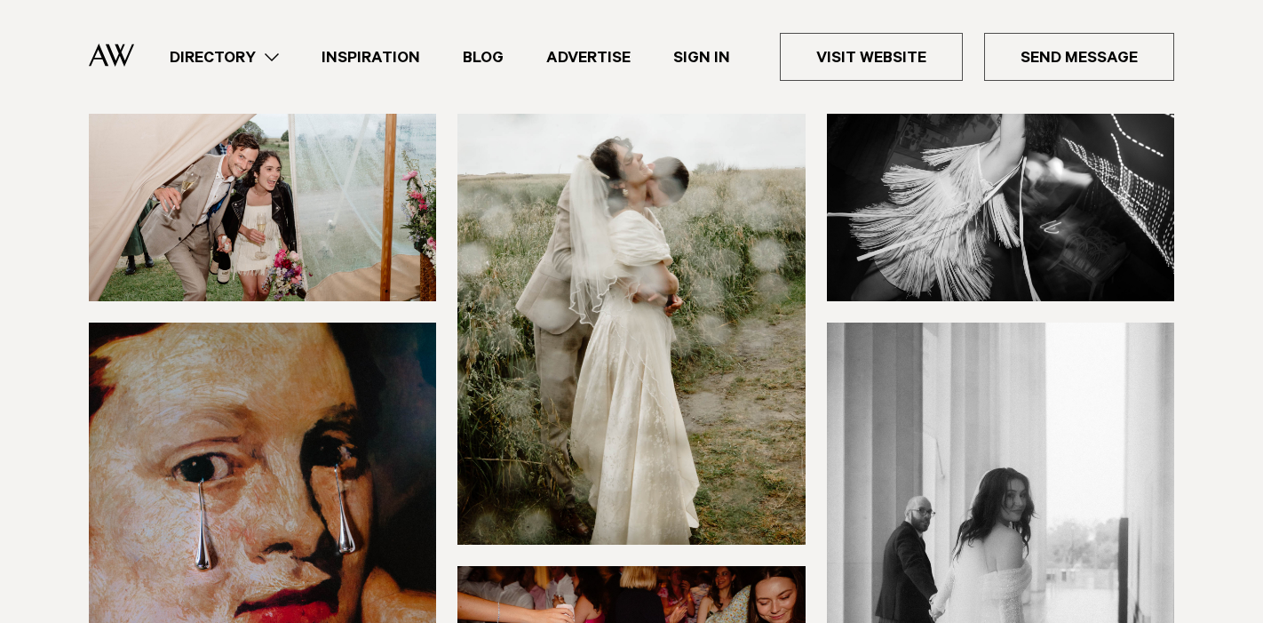
scroll to position [0, 0]
